Goal: Information Seeking & Learning: Learn about a topic

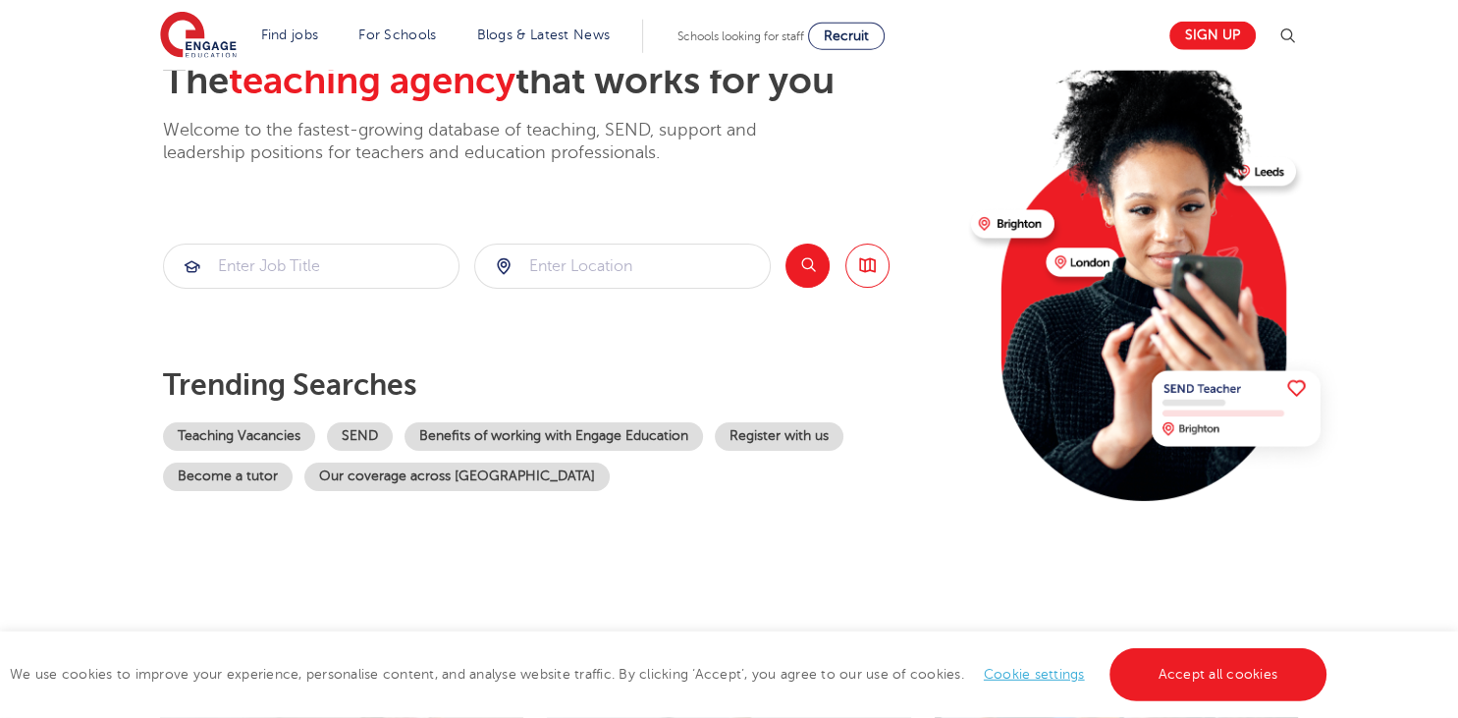
scroll to position [137, 0]
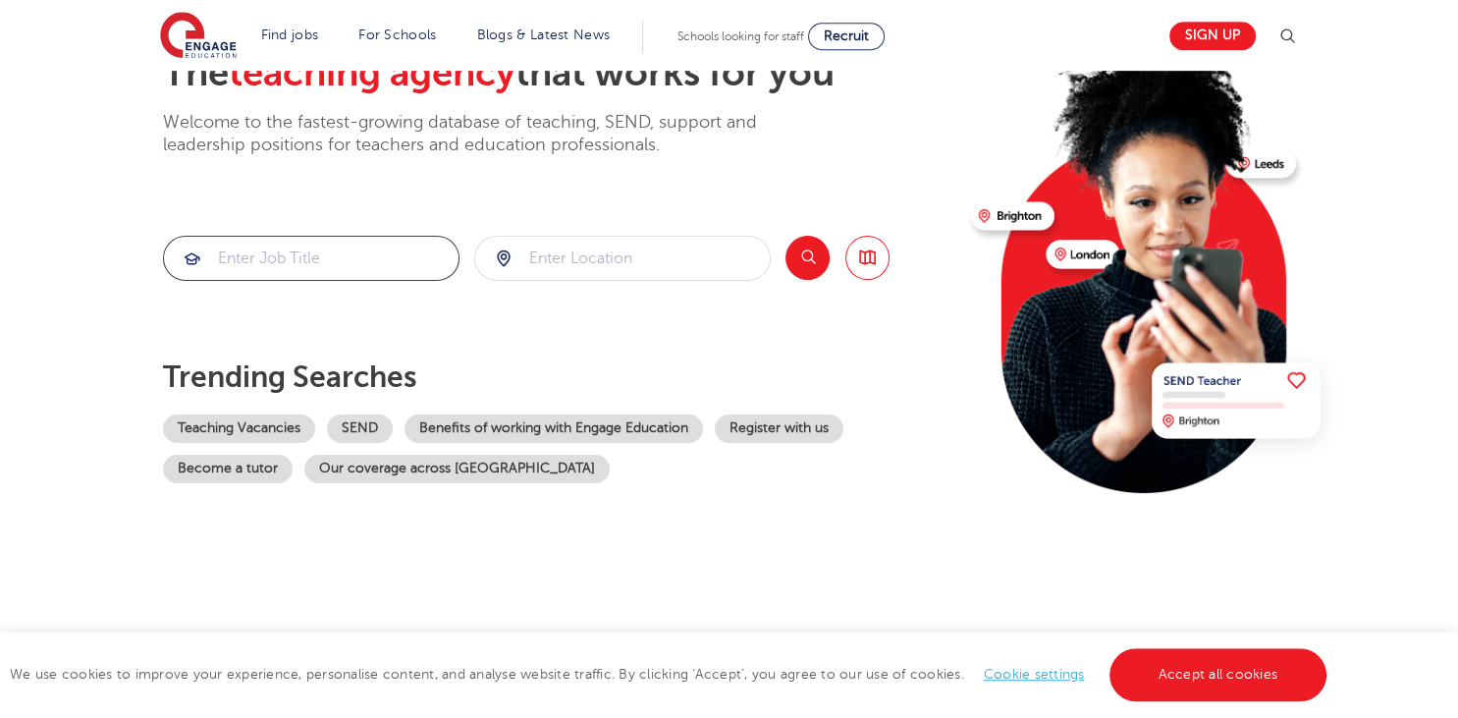
click at [319, 251] on input "search" at bounding box center [311, 258] width 295 height 43
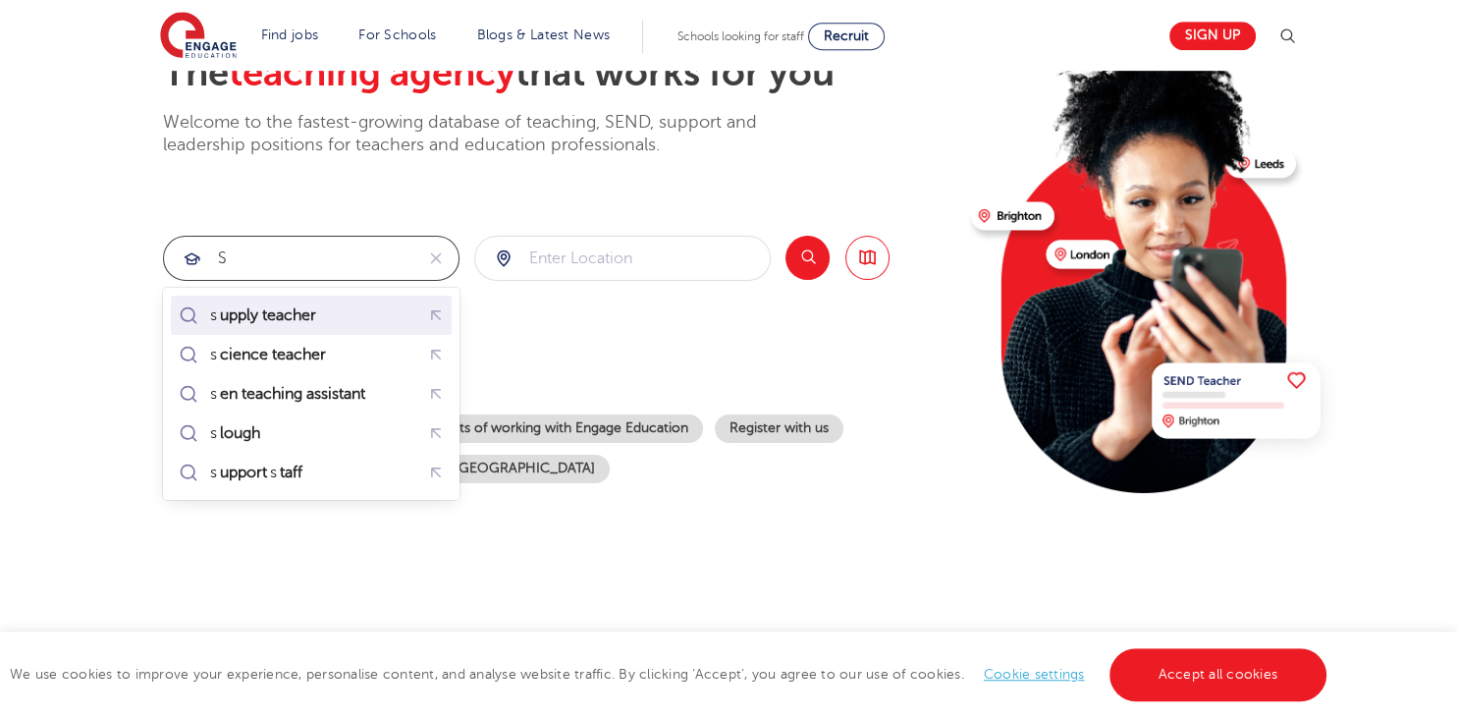
click at [295, 309] on mark "upply teacher" at bounding box center [268, 315] width 102 height 24
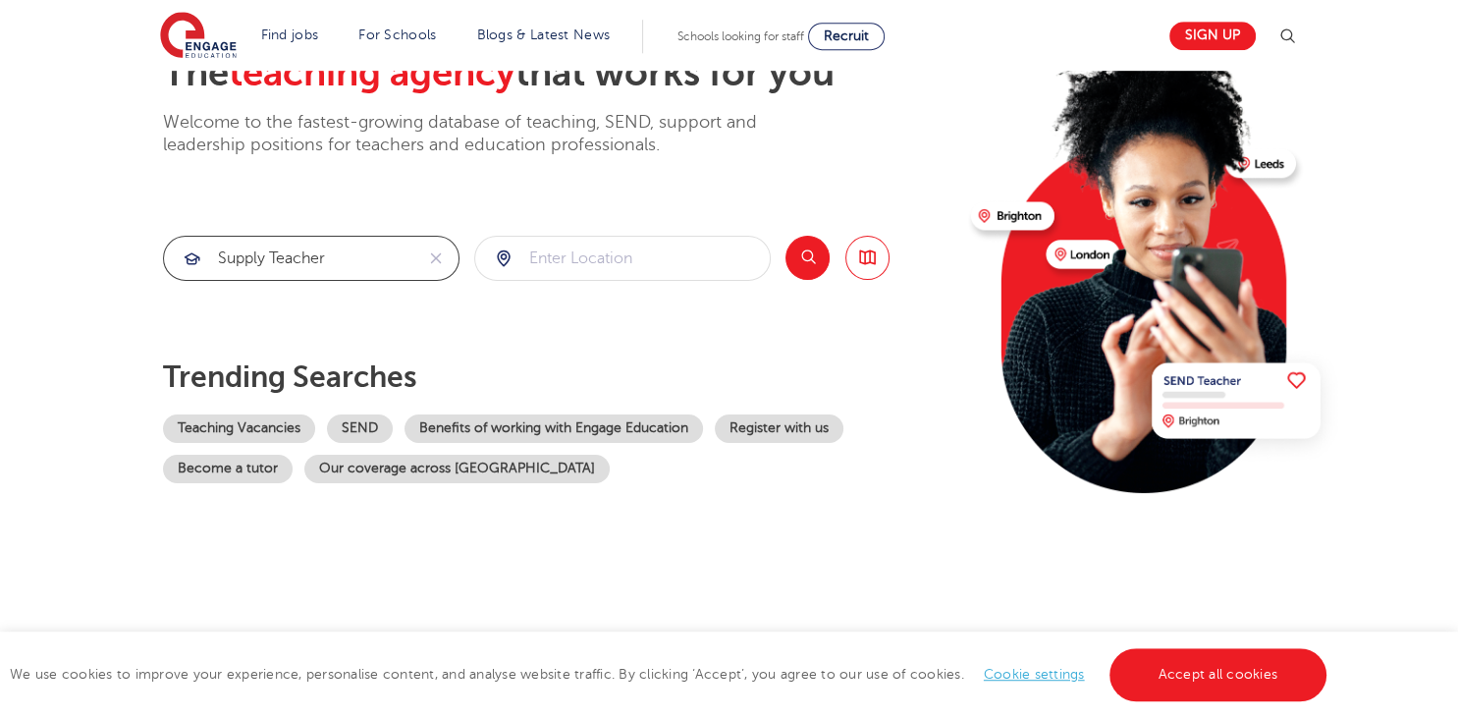
type input "supply teacher"
click at [549, 249] on input "search" at bounding box center [622, 258] width 295 height 43
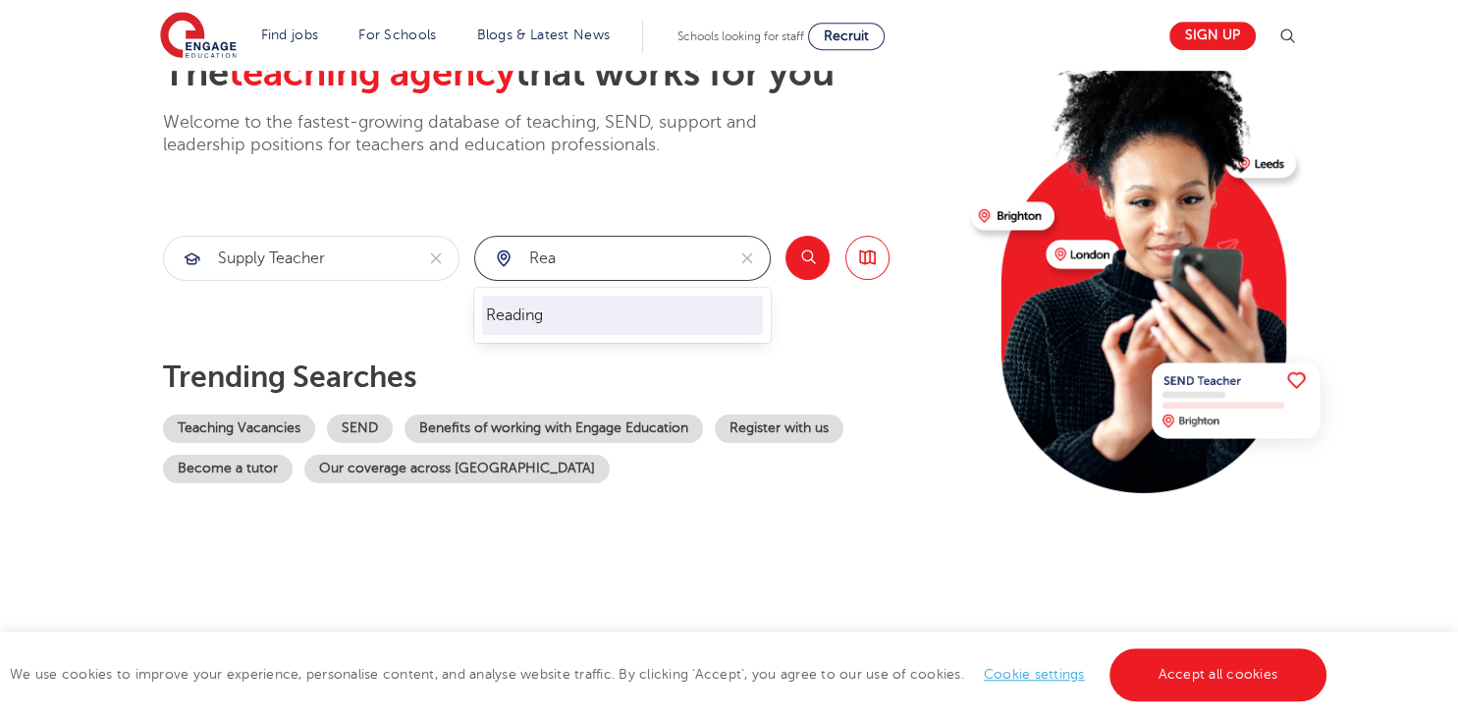
click at [572, 303] on li "Reading" at bounding box center [622, 315] width 281 height 39
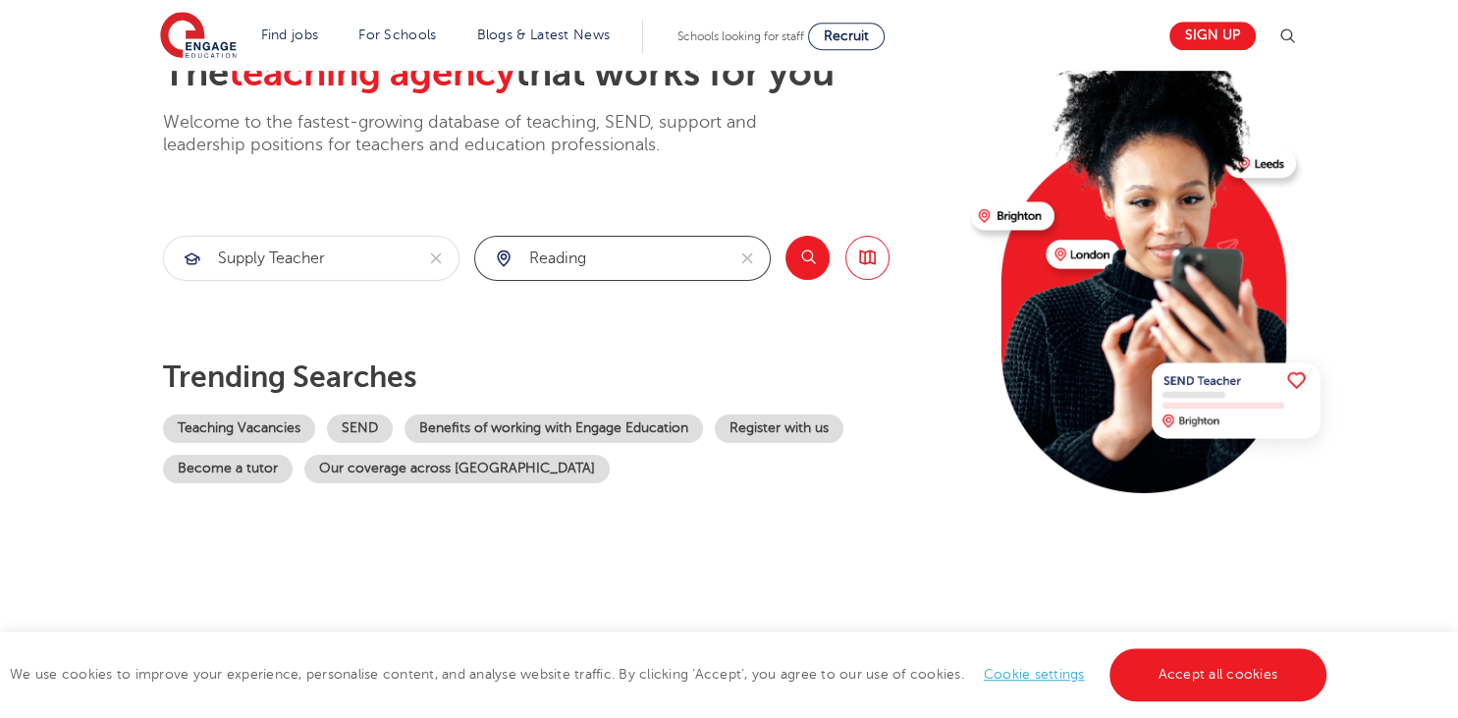
type input "Reading"
click at [818, 252] on button "Search" at bounding box center [808, 258] width 44 height 44
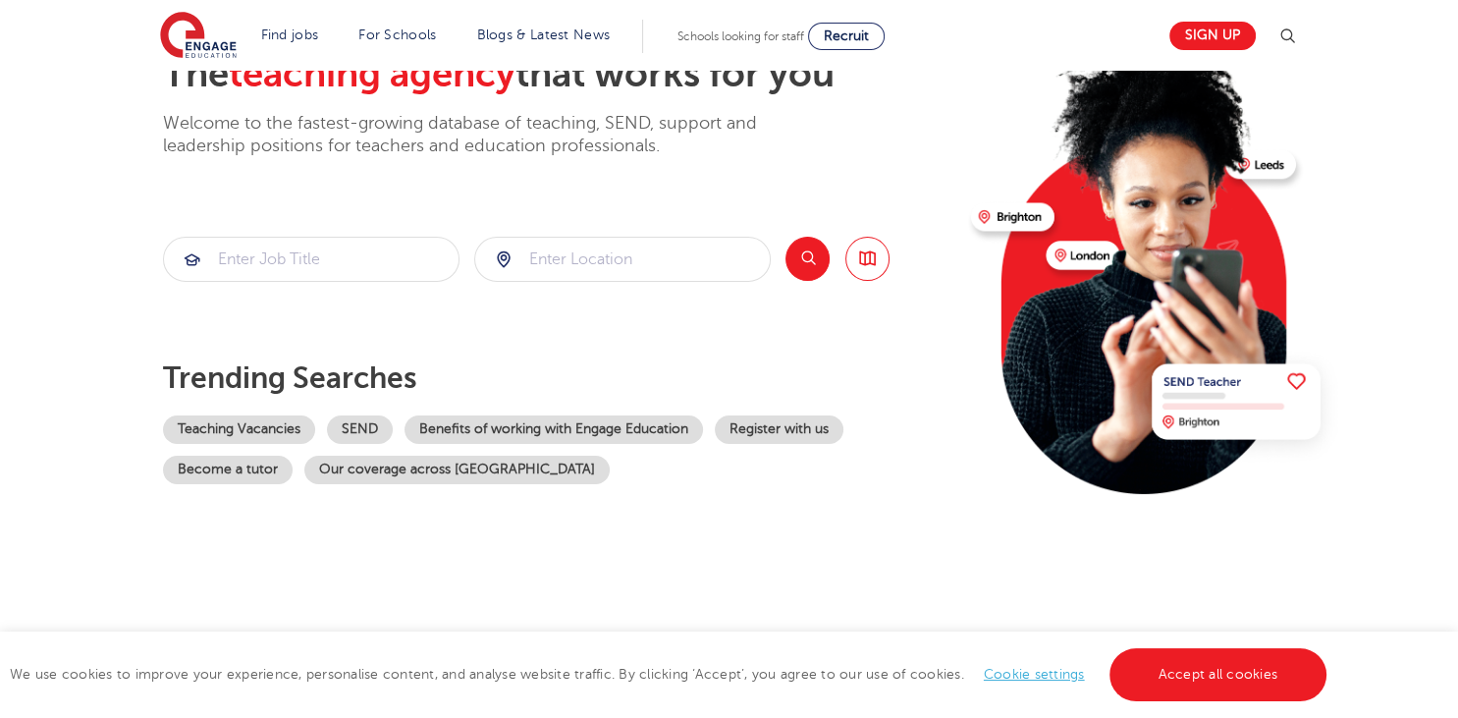
scroll to position [137, 0]
click at [572, 273] on input "search" at bounding box center [622, 259] width 295 height 43
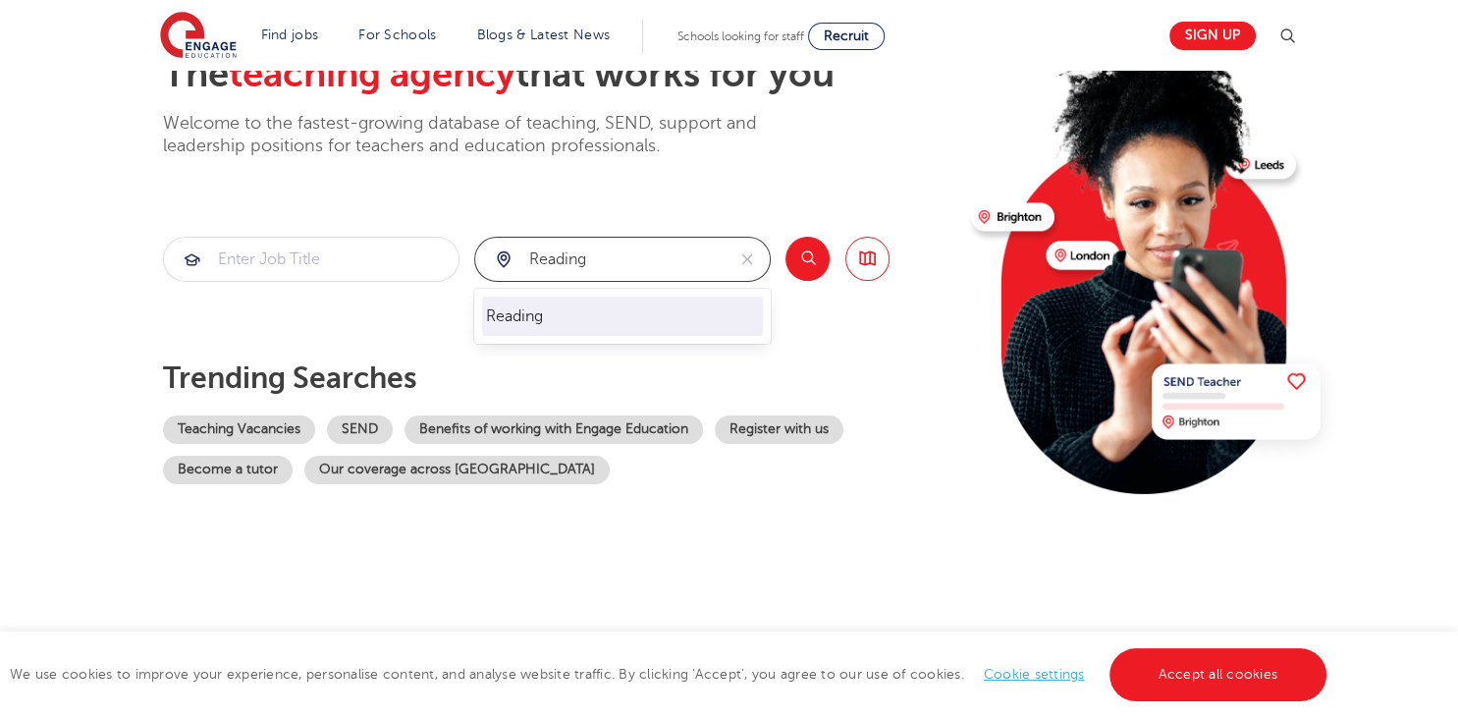
click at [665, 295] on div "Reading" at bounding box center [622, 316] width 297 height 55
click at [669, 308] on li "Reading" at bounding box center [622, 316] width 281 height 39
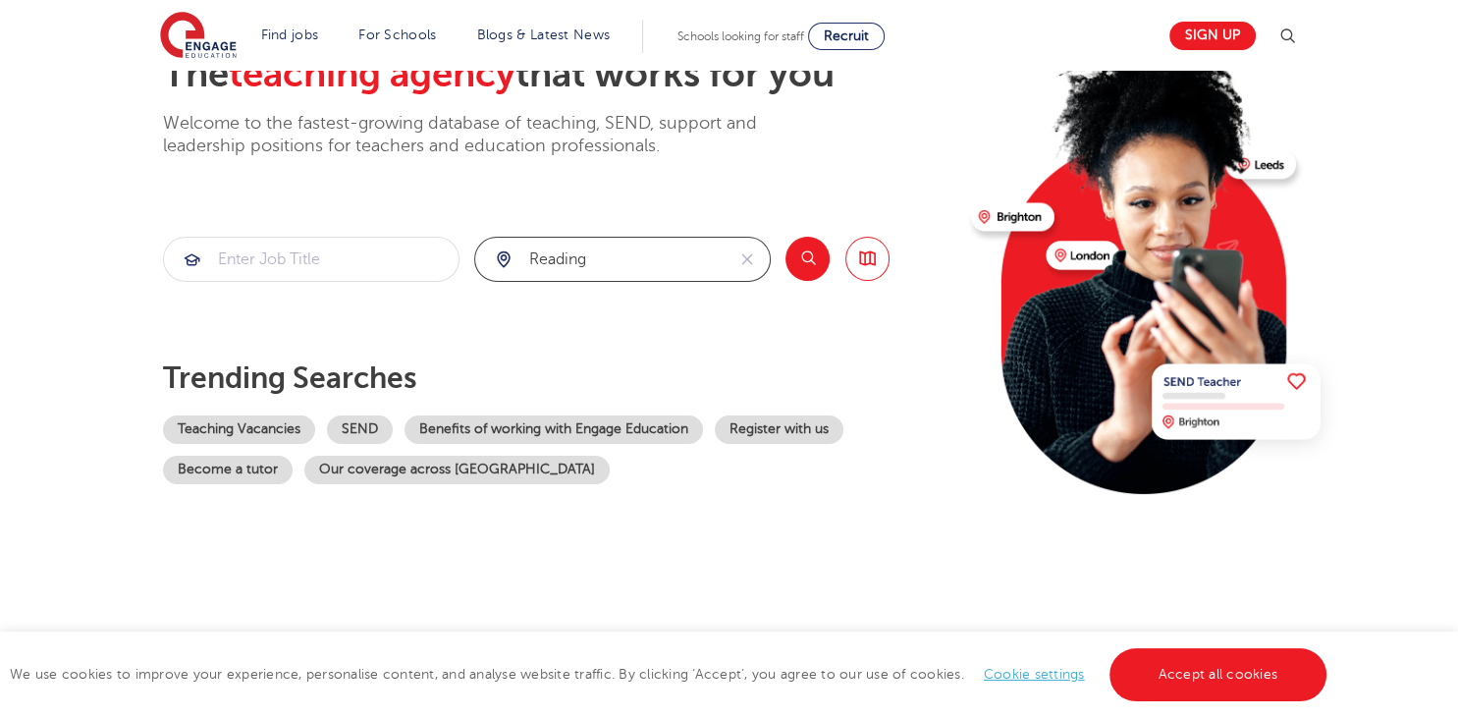
type input "Reading"
click at [821, 258] on button "Search" at bounding box center [808, 259] width 44 height 44
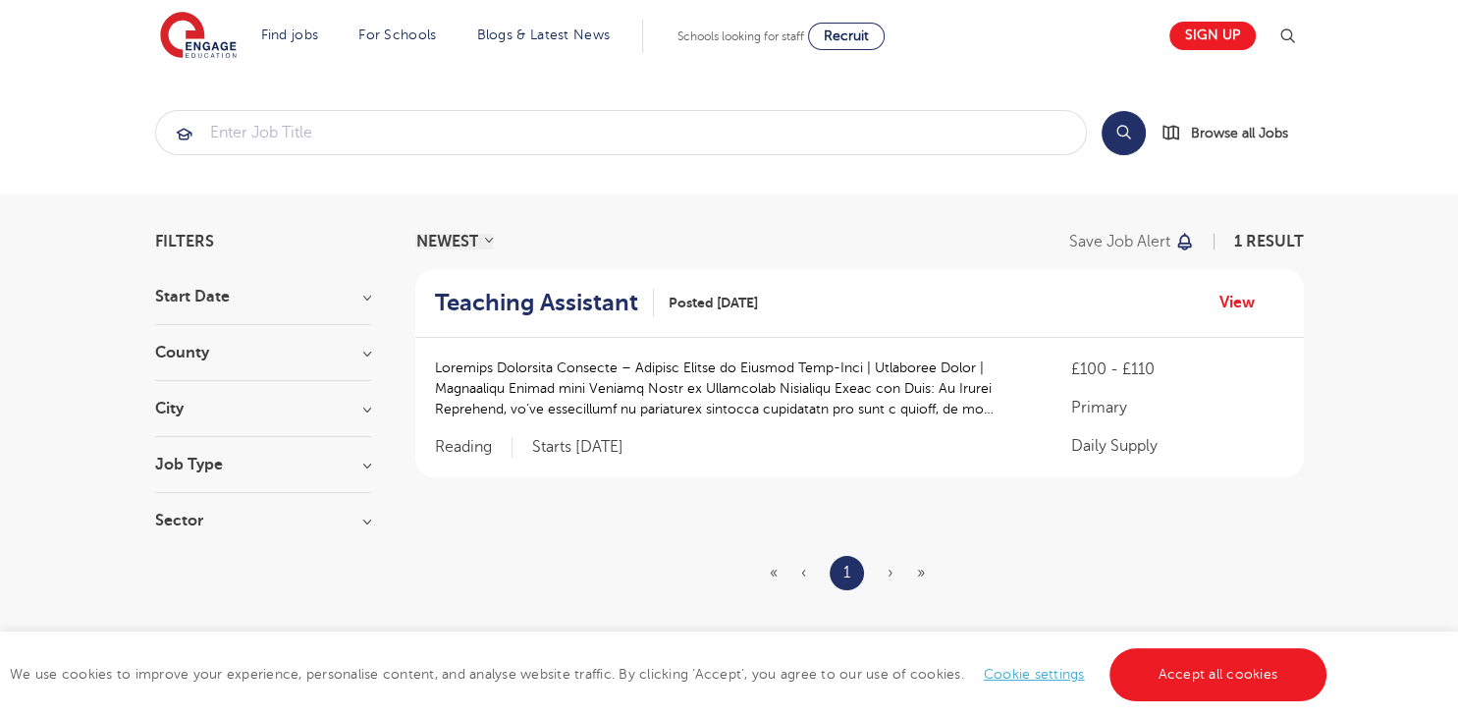
click at [821, 258] on section "NEWEST OLDEST Save job alert 1 result Teaching Assistant Posted 07/10/25 View £…" at bounding box center [859, 451] width 889 height 435
